Goal: Information Seeking & Learning: Compare options

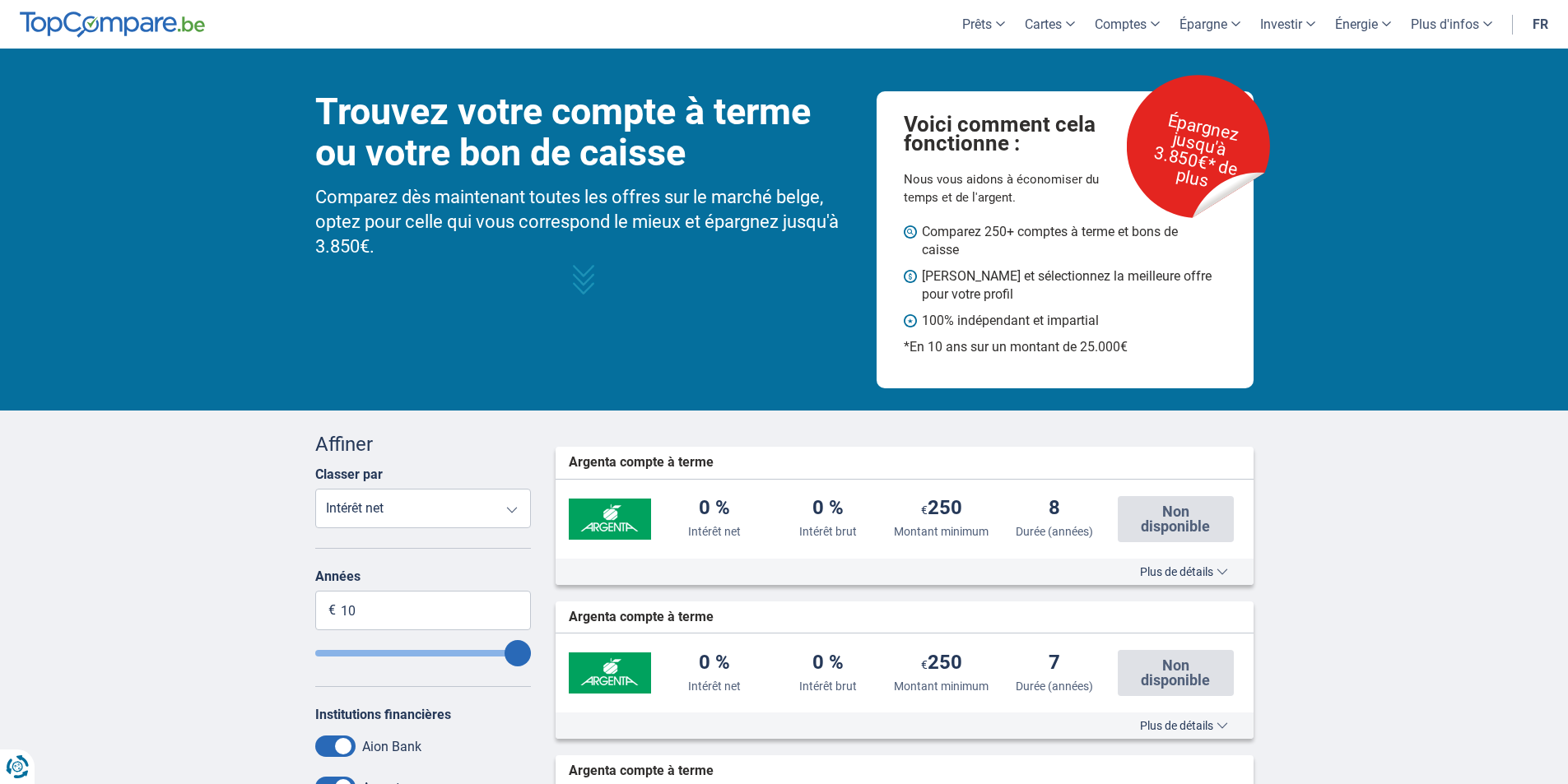
click at [476, 516] on select "Intérêt net Intérêt brut Montant minimum Durée (années)" at bounding box center [423, 508] width 216 height 39
click at [316, 489] on select "Intérêt net Intérêt brut Montant minimum Durée (années)" at bounding box center [423, 508] width 216 height 39
drag, startPoint x: 399, startPoint y: 616, endPoint x: 238, endPoint y: 600, distance: 161.8
type input "1.000"
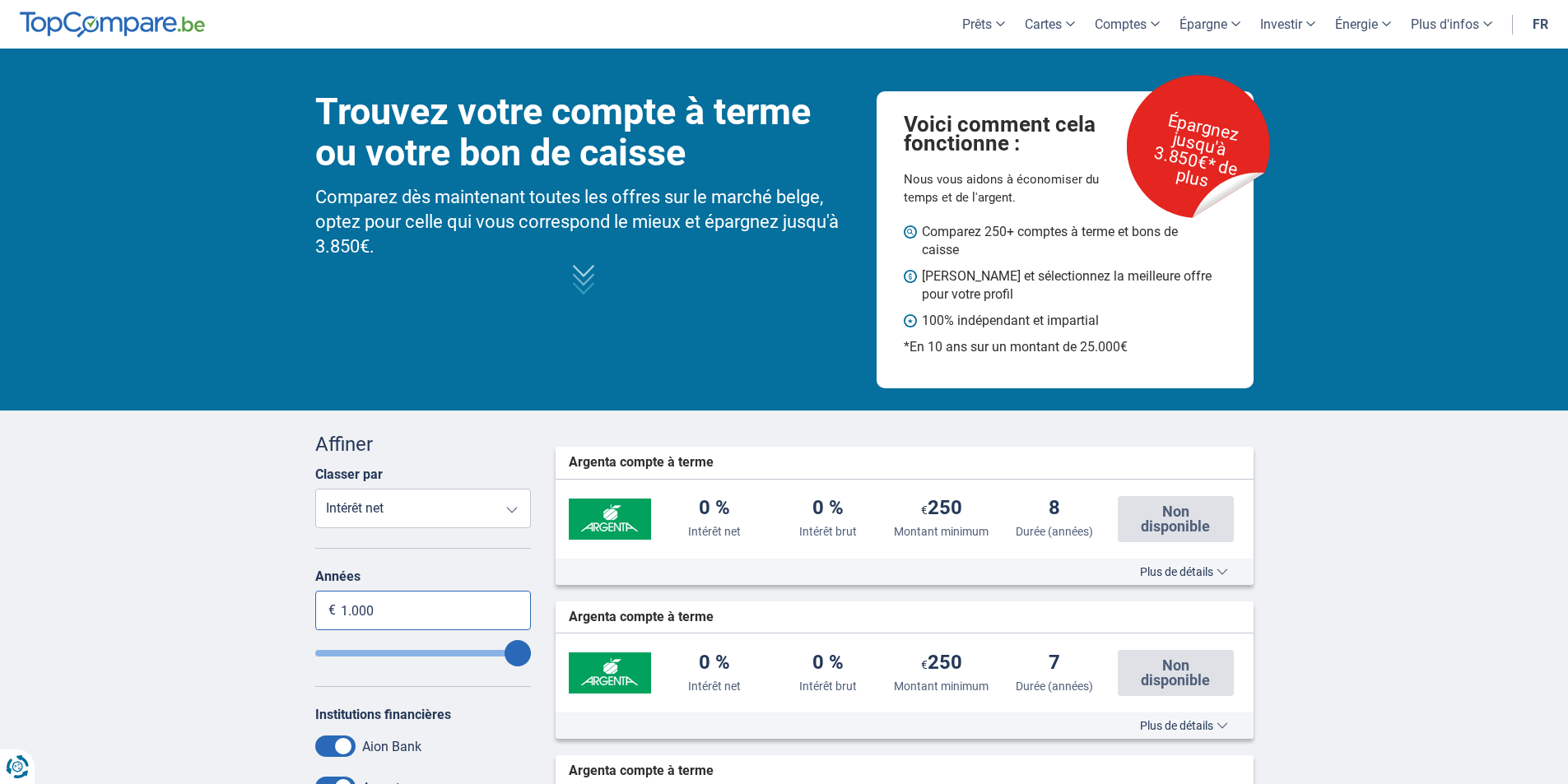
type input "10"
type input ".000"
type input "1"
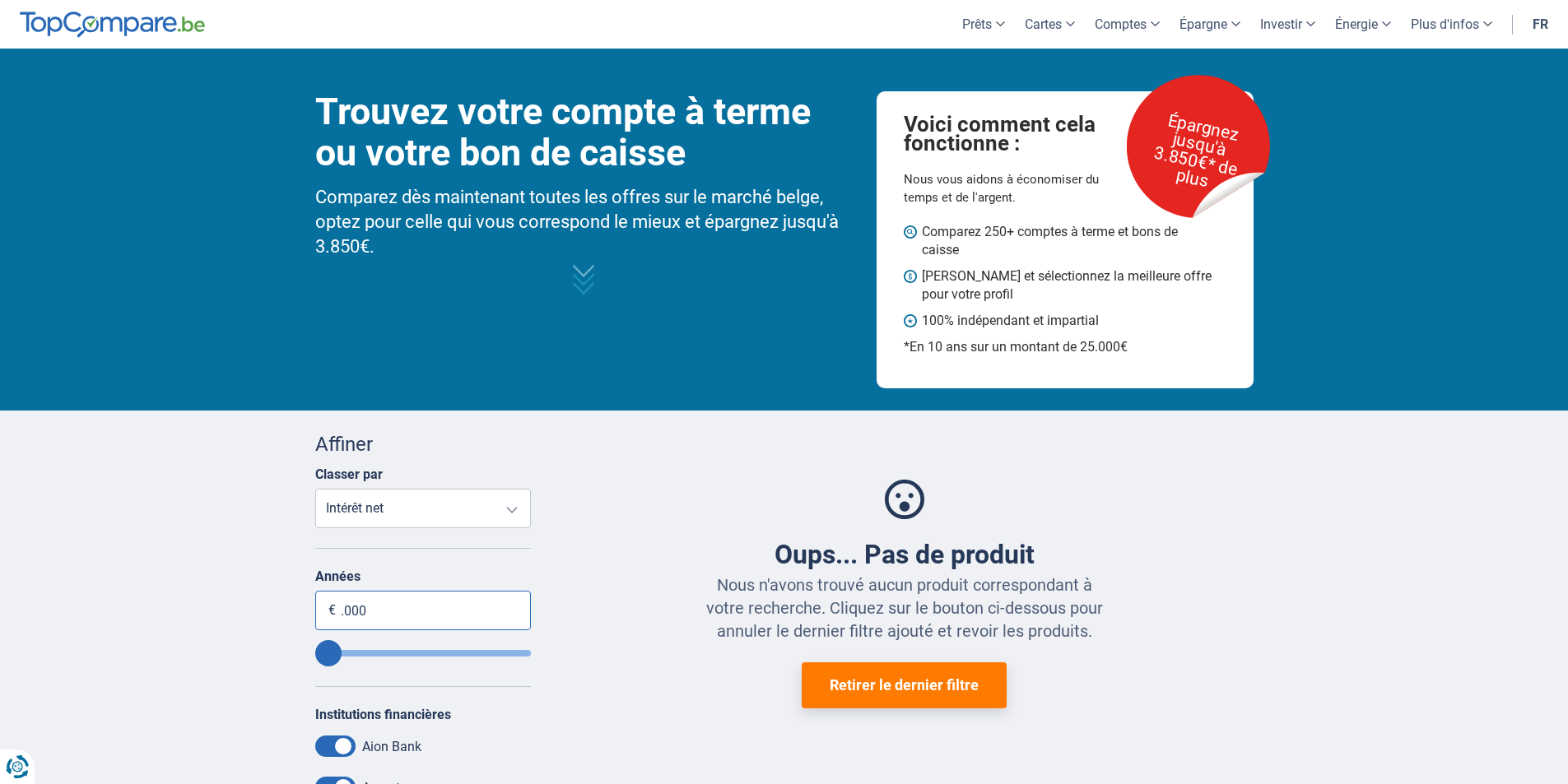
type input "9.000"
type input "10"
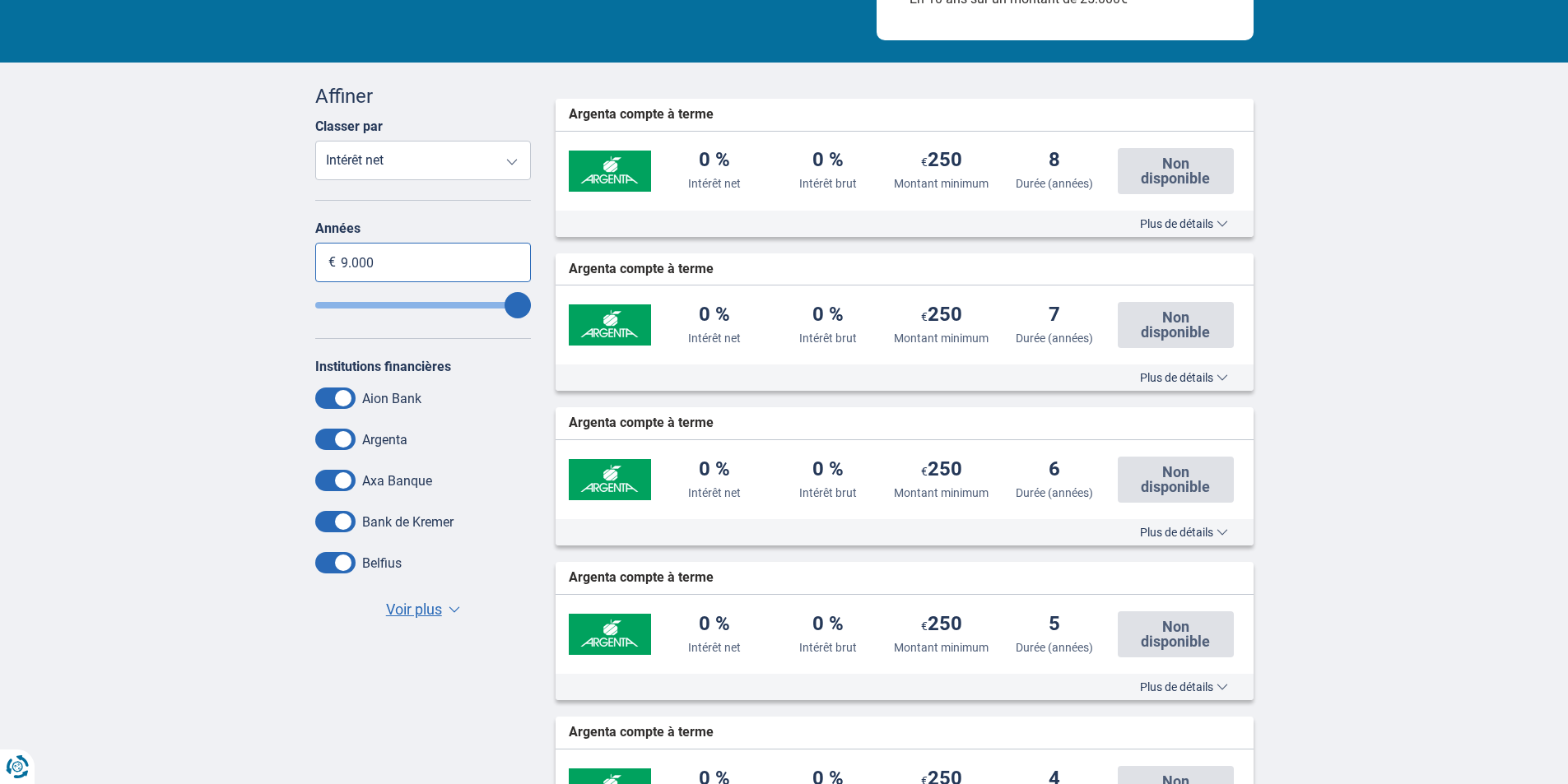
scroll to position [377, 0]
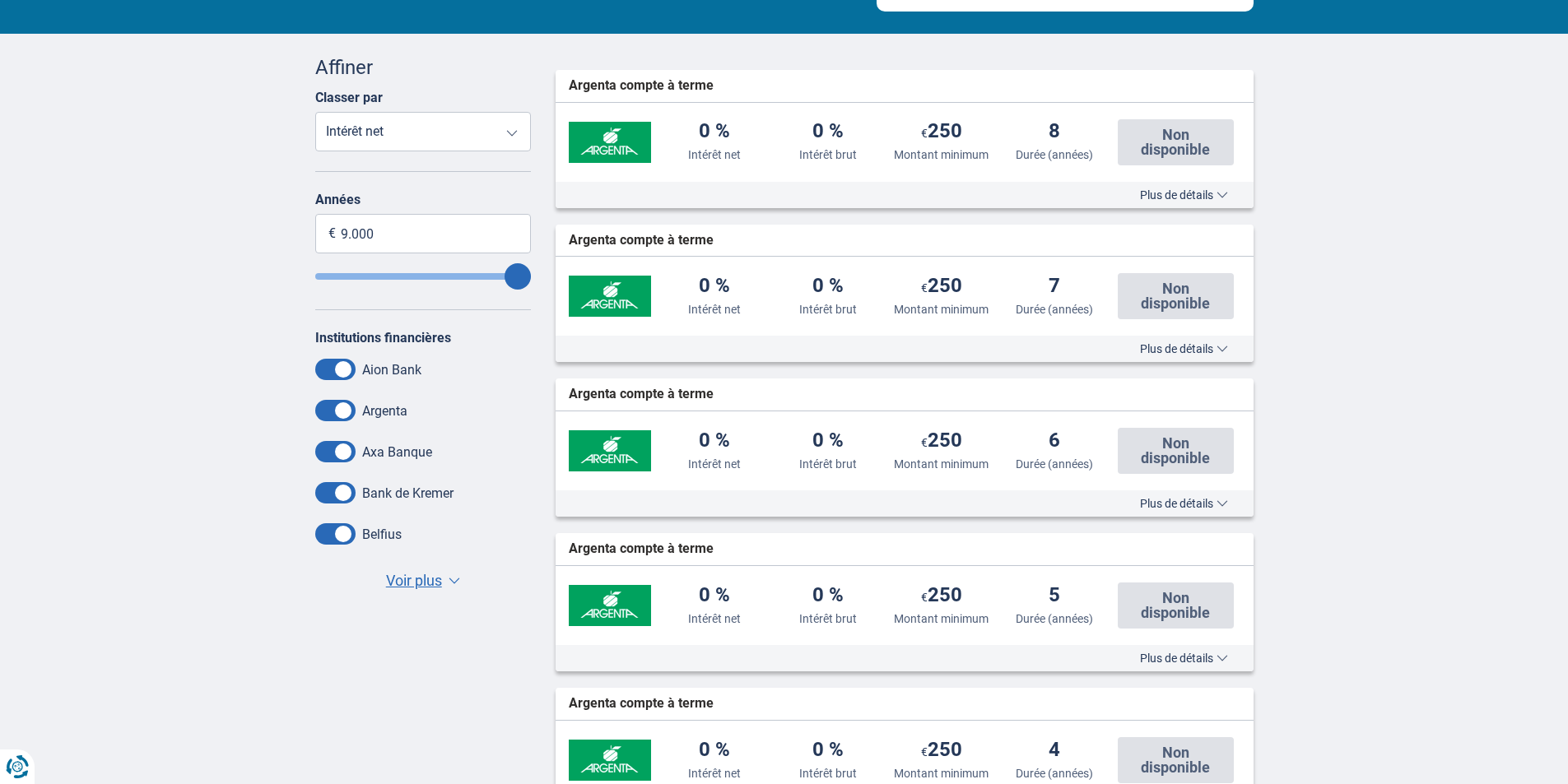
click at [423, 576] on span "Voir plus" at bounding box center [414, 581] width 56 height 21
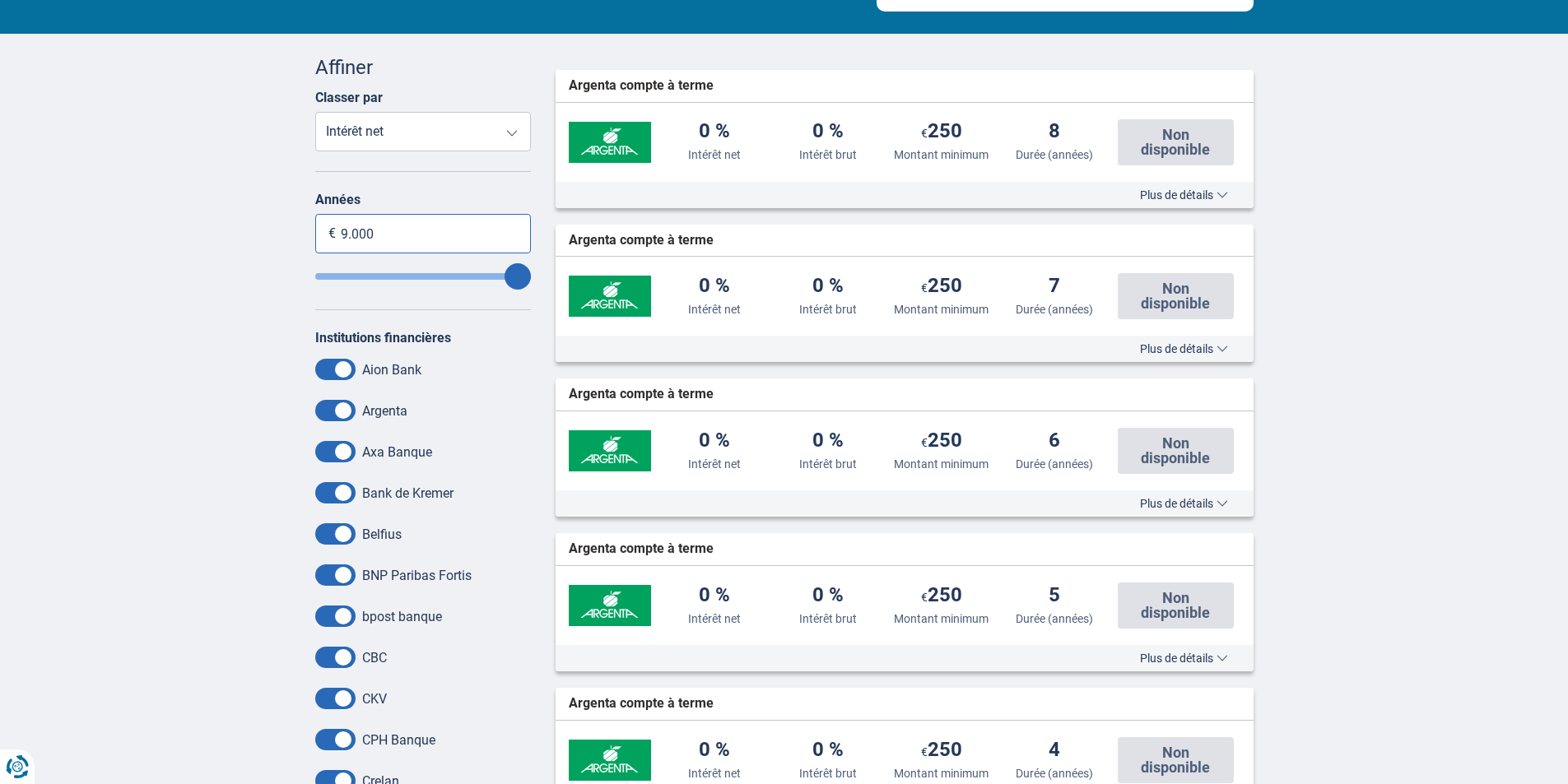
click at [384, 226] on input "9.000" at bounding box center [423, 233] width 216 height 39
drag, startPoint x: 384, startPoint y: 226, endPoint x: 310, endPoint y: 222, distance: 74.1
click at [310, 222] on div "Annuler Filtres Affiner Classer par Intérêt net Intérêt brut Montant minimum Du…" at bounding box center [423, 725] width 241 height 1345
type input "1"
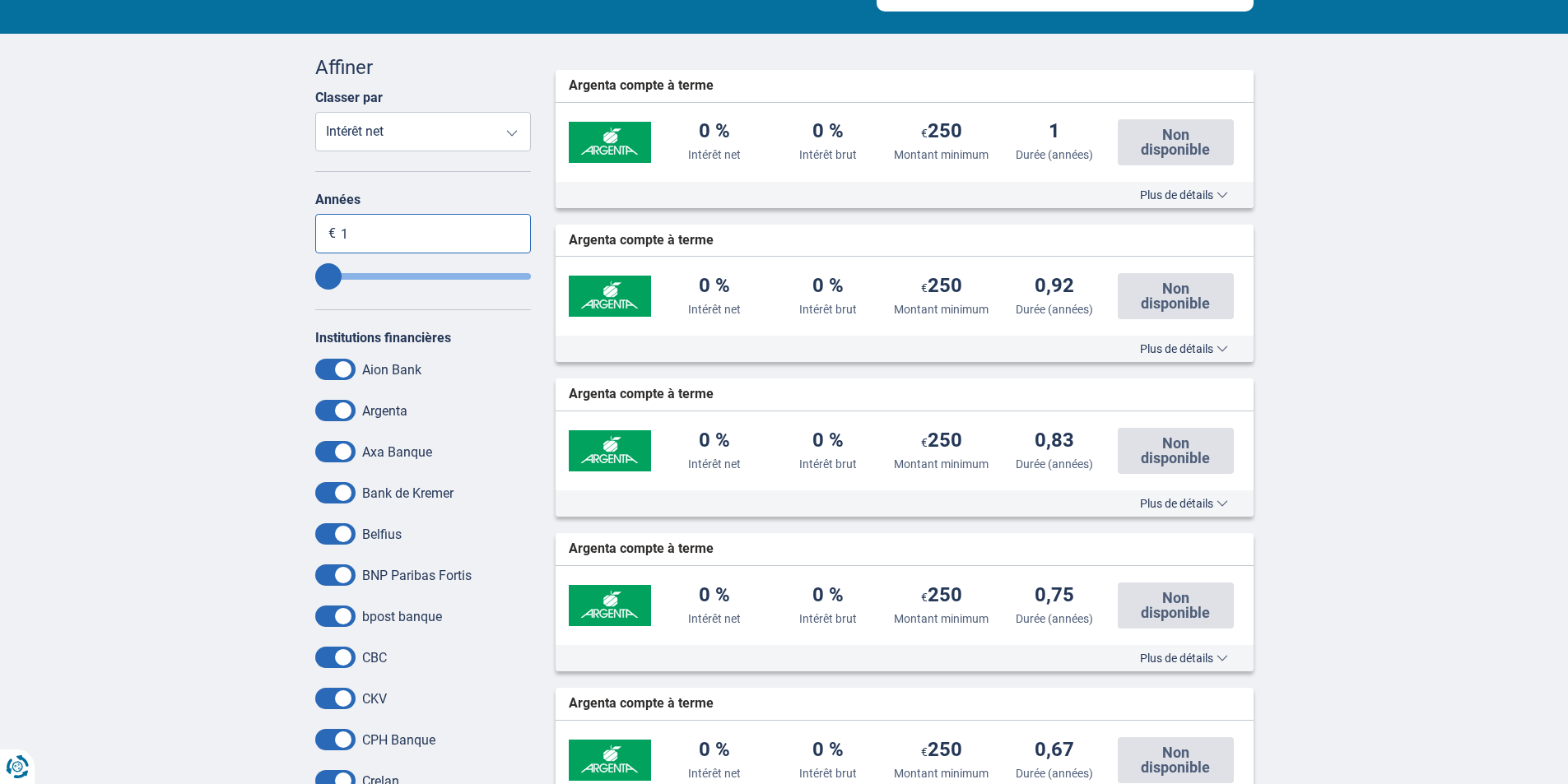
type input "1"
click at [511, 132] on select "Intérêt net Intérêt brut Montant minimum Durée (années)" at bounding box center [423, 131] width 216 height 39
select select "Term+"
click at [316, 112] on select "Intérêt net Intérêt brut Montant minimum Durée (années)" at bounding box center [423, 131] width 216 height 39
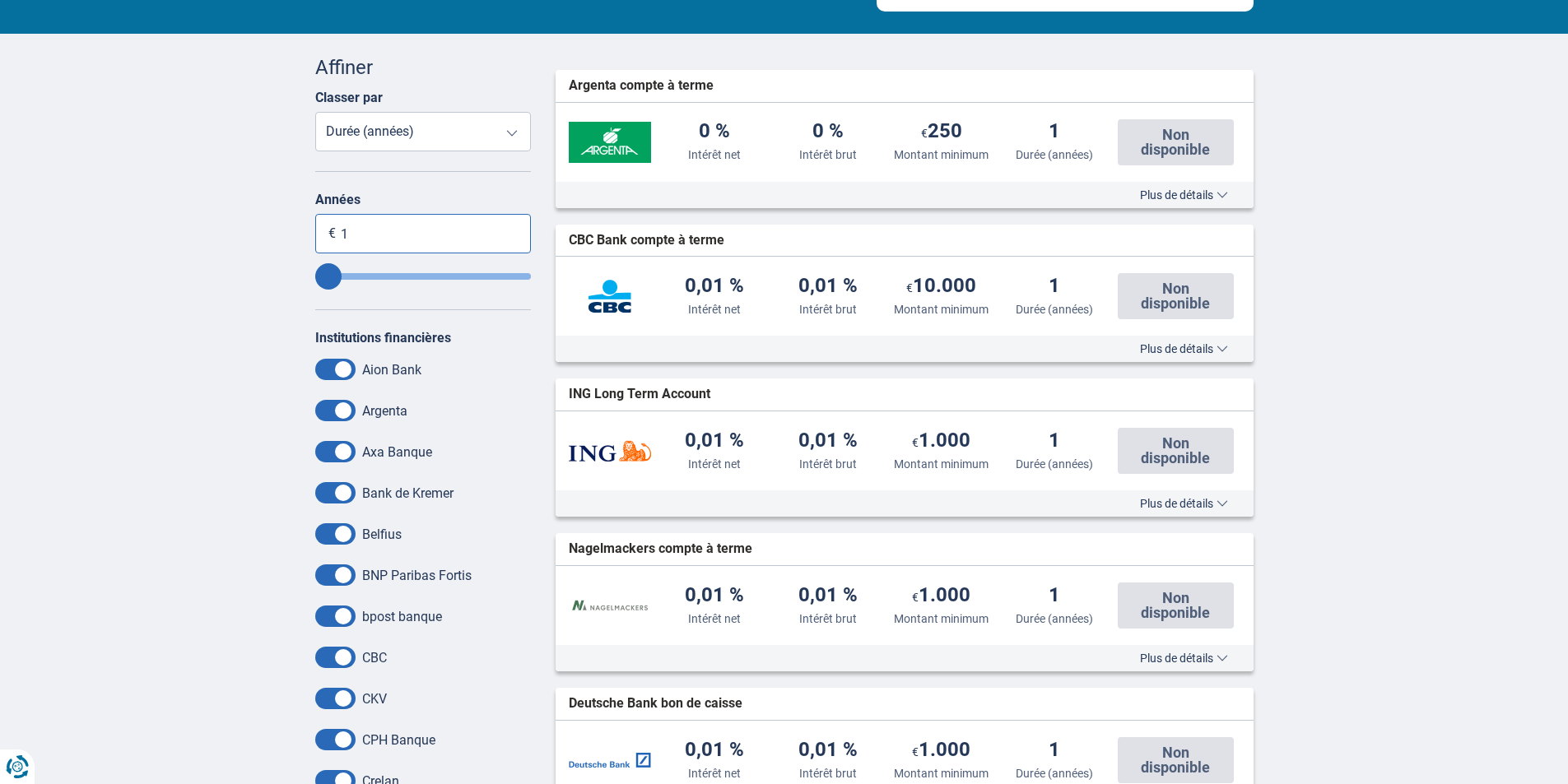
click at [401, 236] on input "1" at bounding box center [423, 233] width 216 height 39
type input "1.000"
type input "10"
type input "1"
type input "6"
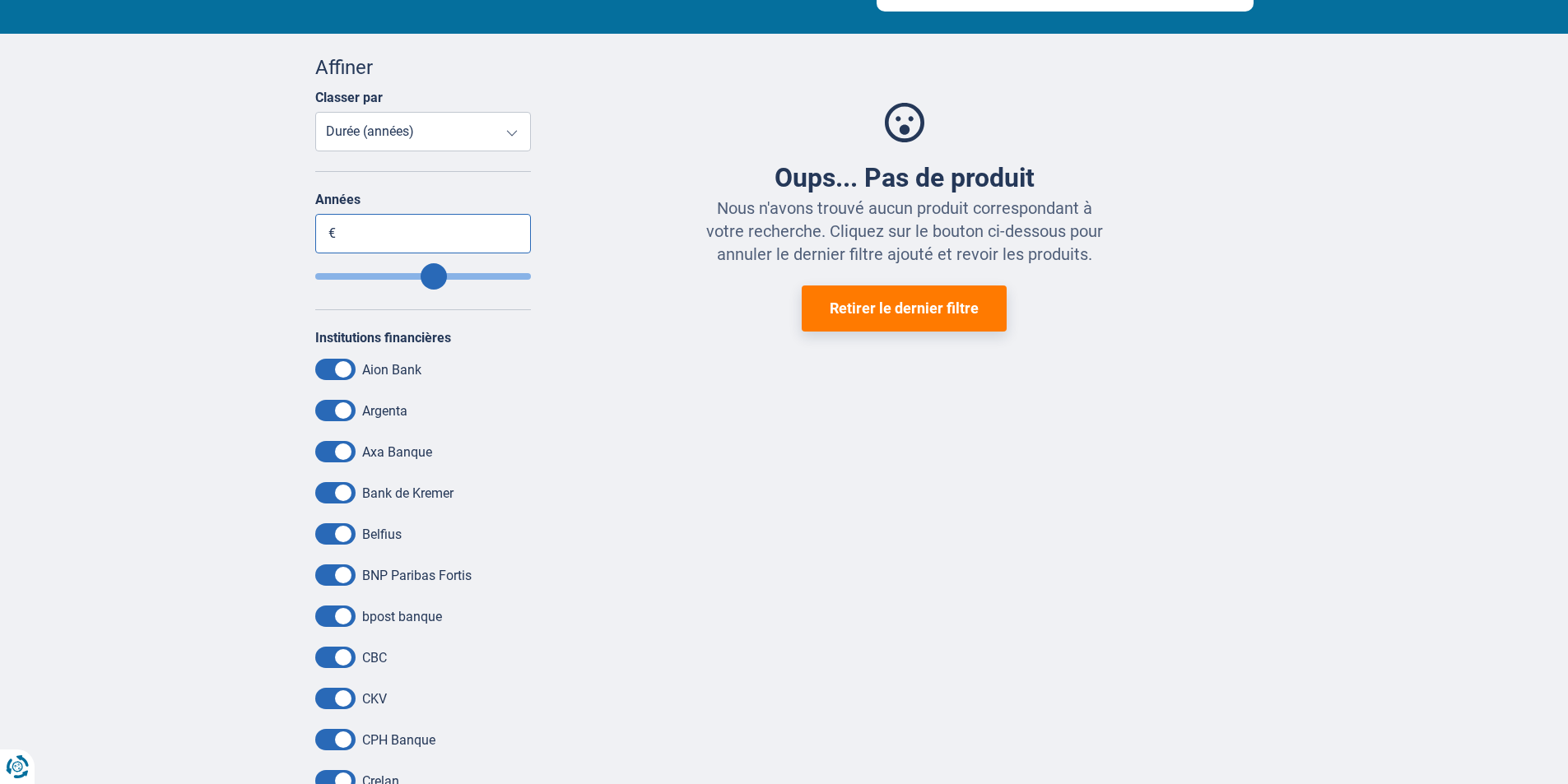
type input "1"
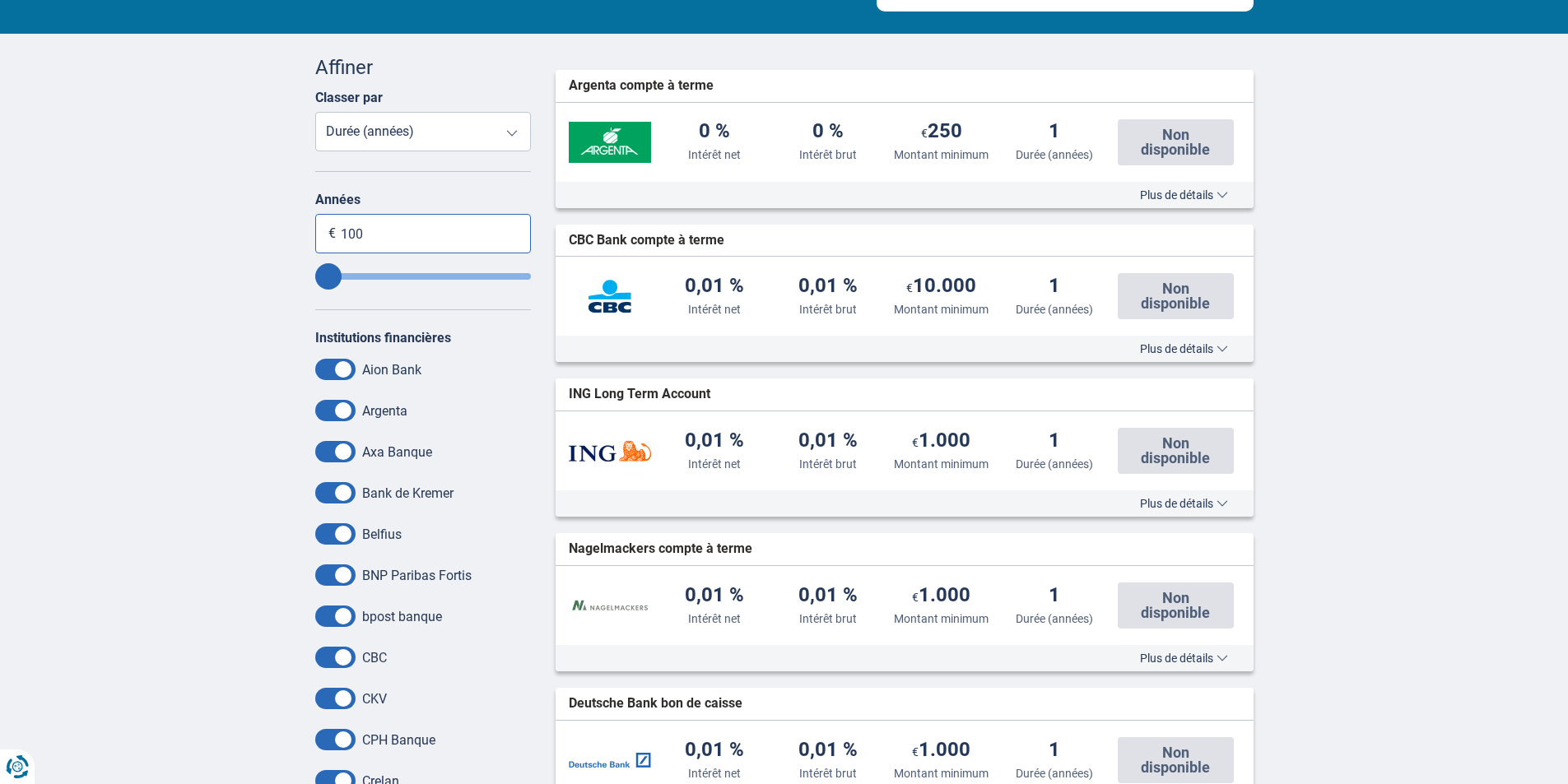
type input "1.000"
type input "10"
click at [344, 237] on input "1.000" at bounding box center [423, 233] width 216 height 39
type input "1.000"
type input "10"
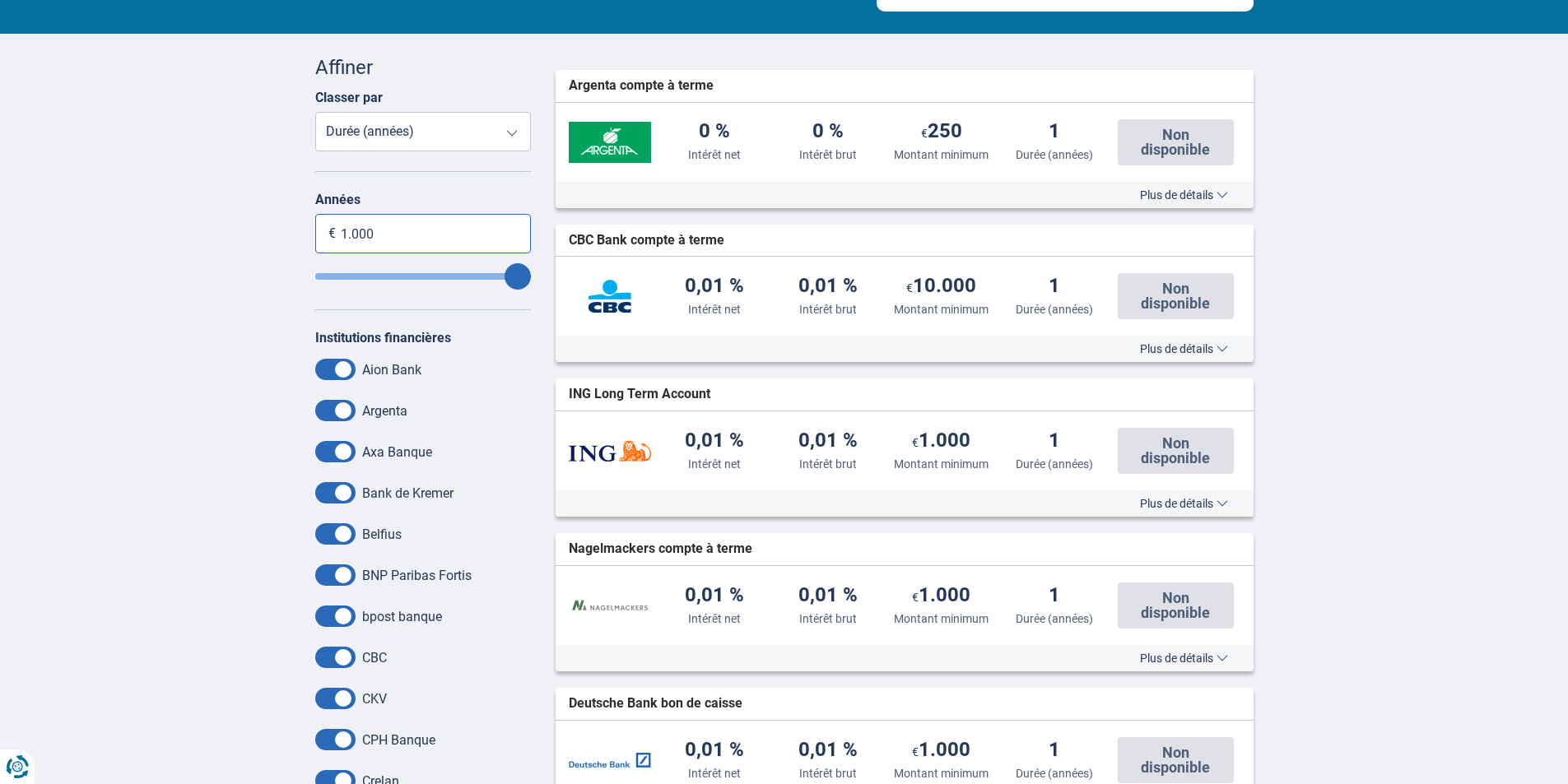
type input ".000"
type input "1"
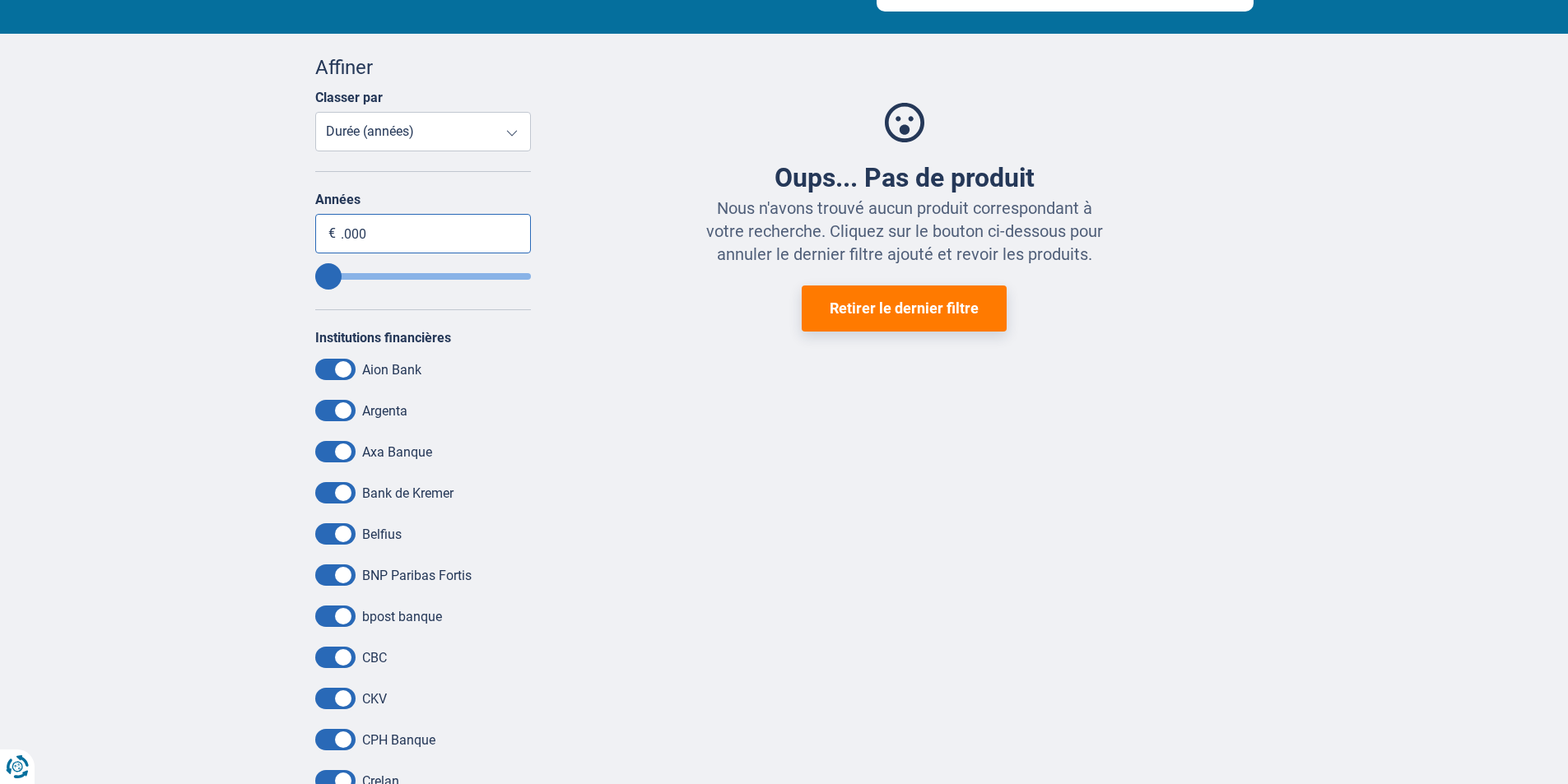
type input "9.000"
type input "10"
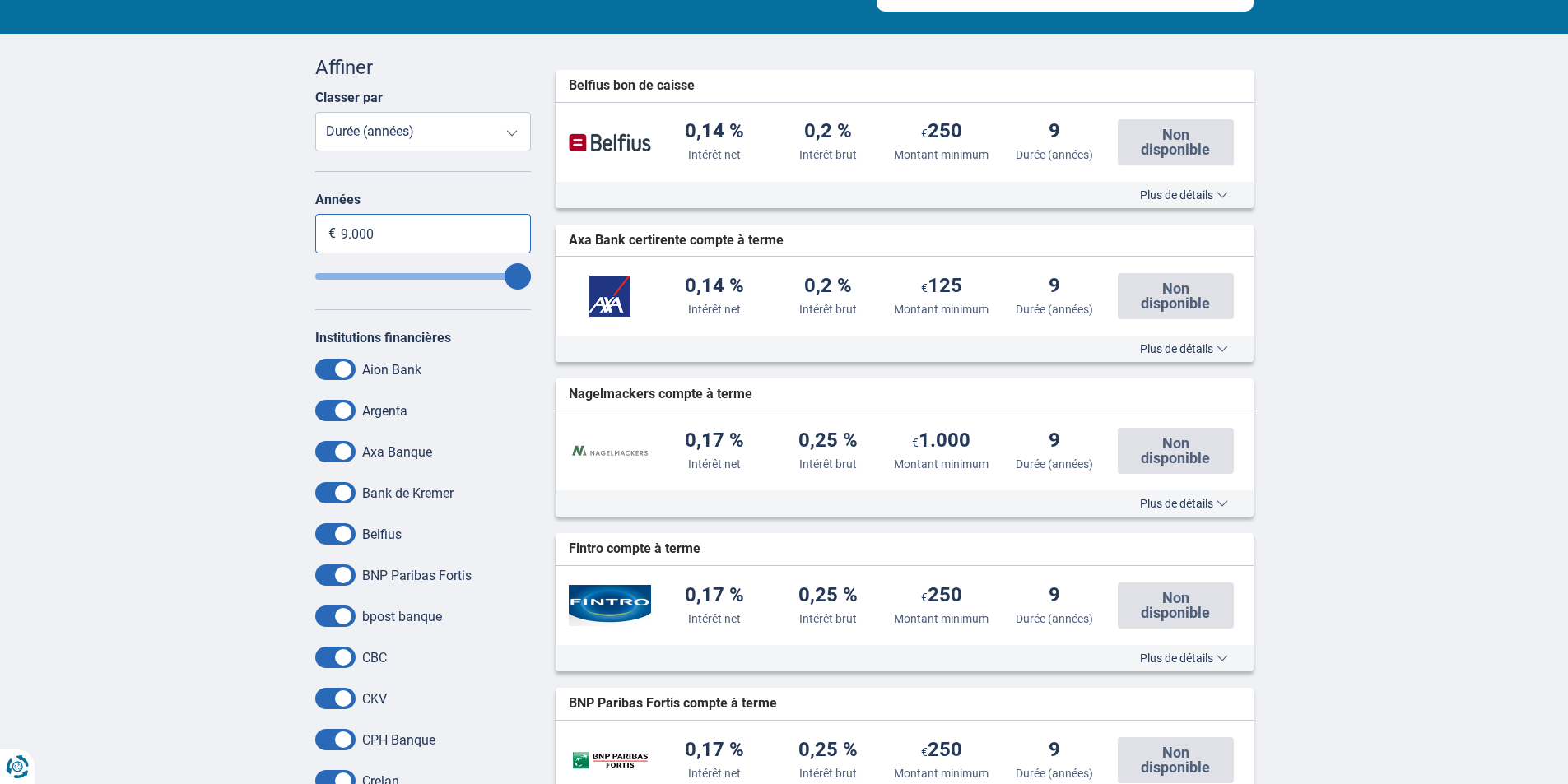
type input ".000"
type input "1"
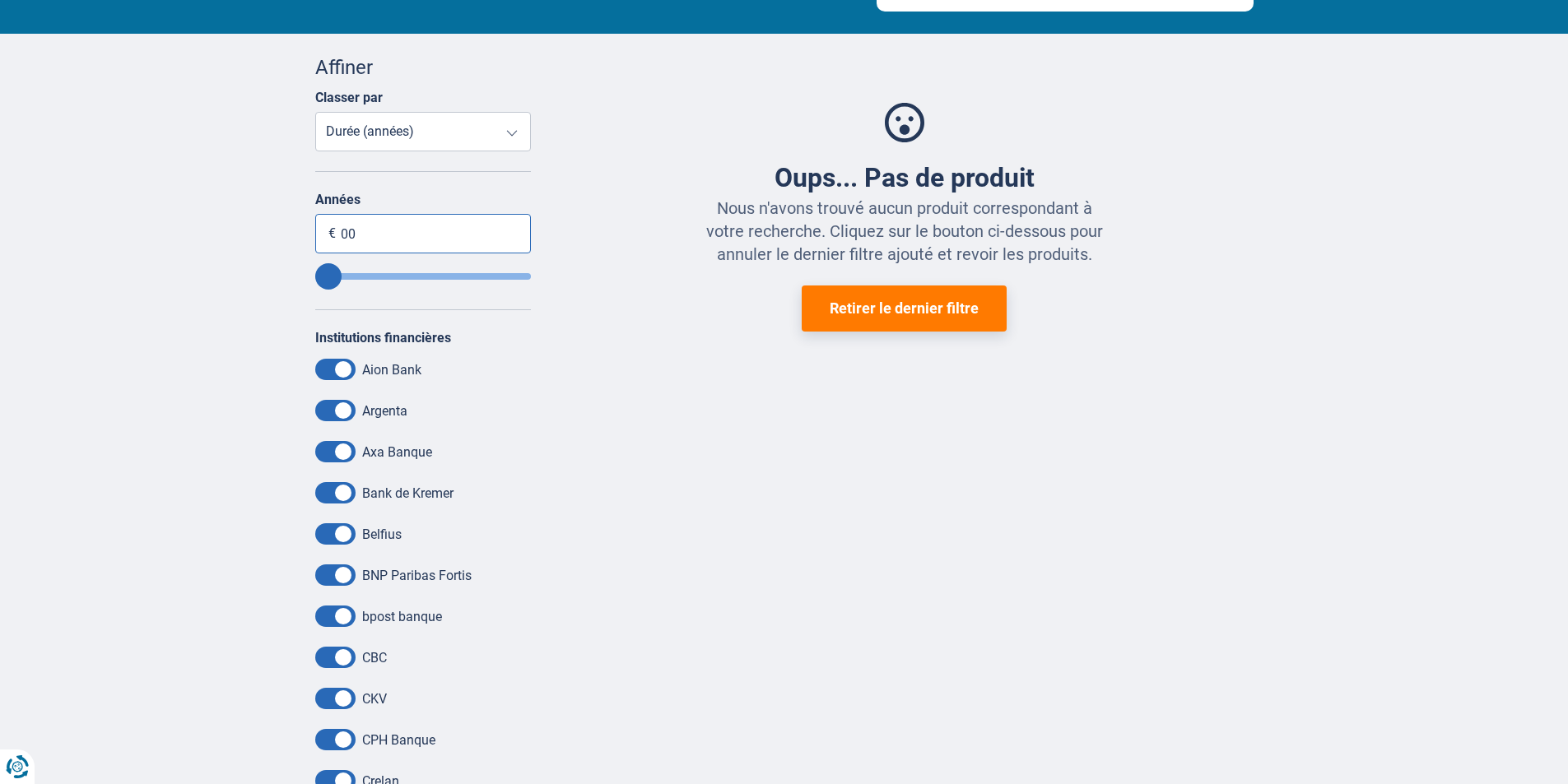
type input "0"
type input "6"
type input "1"
